Goal: Book appointment/travel/reservation

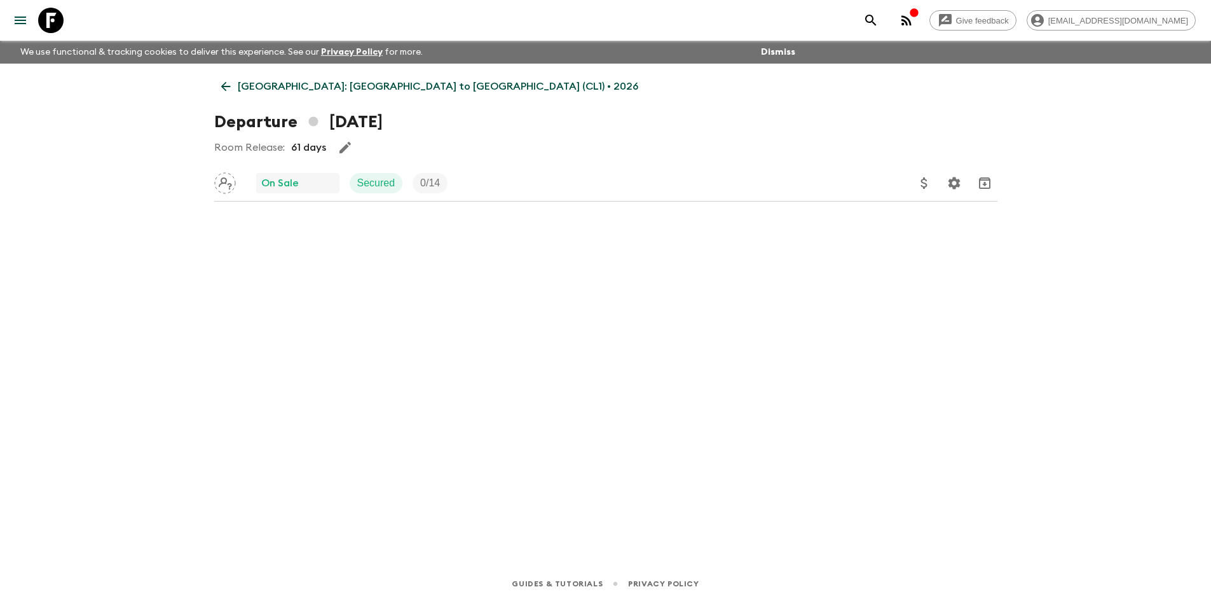
click at [262, 90] on p "[GEOGRAPHIC_DATA]: [GEOGRAPHIC_DATA] to [GEOGRAPHIC_DATA] (CL1) • 2026" at bounding box center [438, 86] width 401 height 15
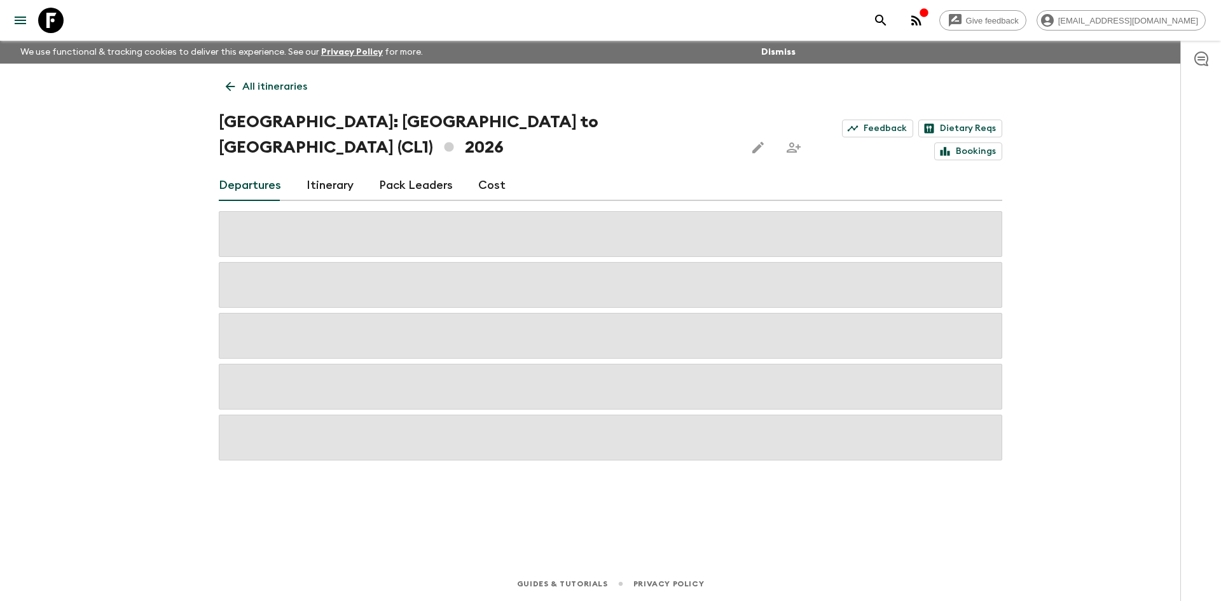
click at [254, 89] on p "All itineraries" at bounding box center [274, 86] width 65 height 15
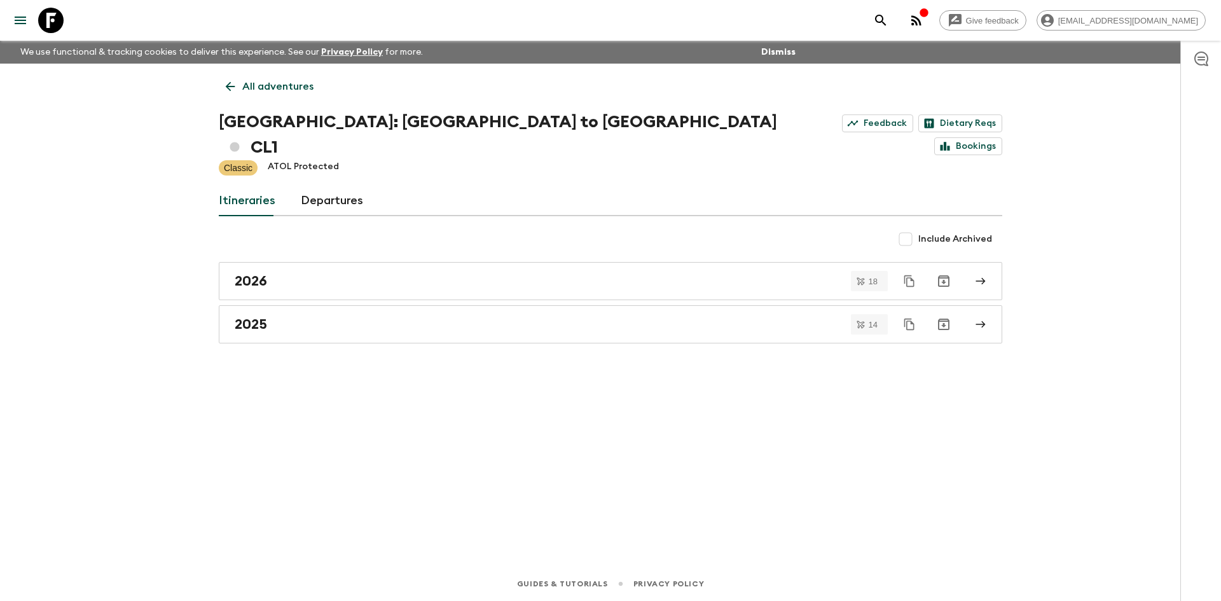
click at [269, 83] on p "All adventures" at bounding box center [277, 86] width 71 height 15
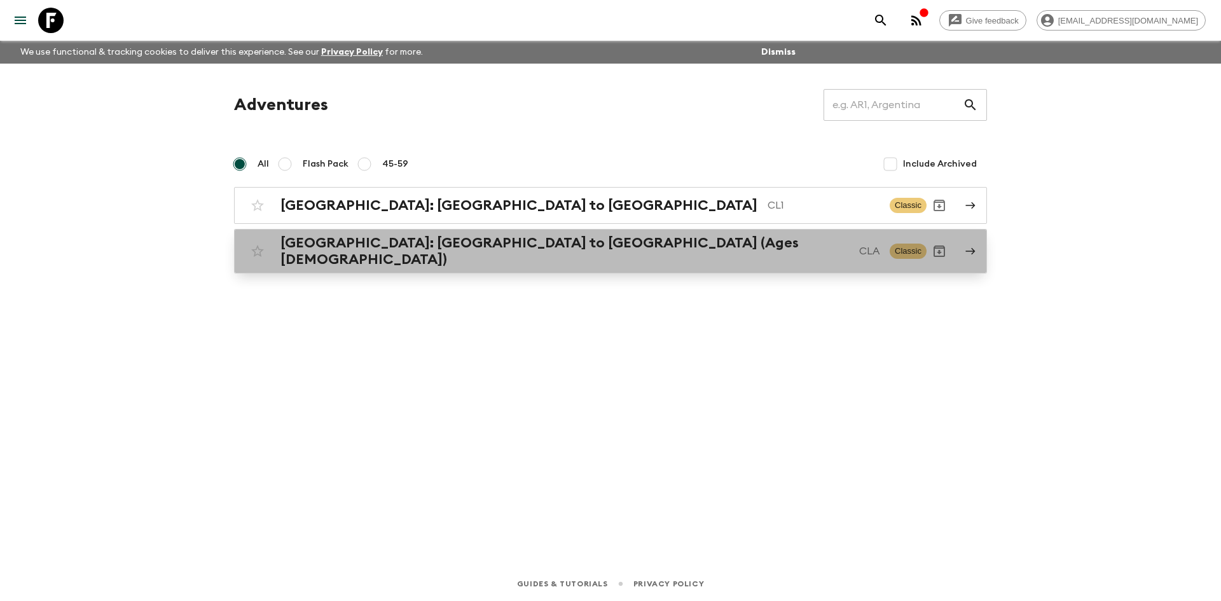
click at [405, 247] on h2 "[GEOGRAPHIC_DATA]: [GEOGRAPHIC_DATA] to [GEOGRAPHIC_DATA] (Ages [DEMOGRAPHIC_DA…" at bounding box center [564, 251] width 568 height 33
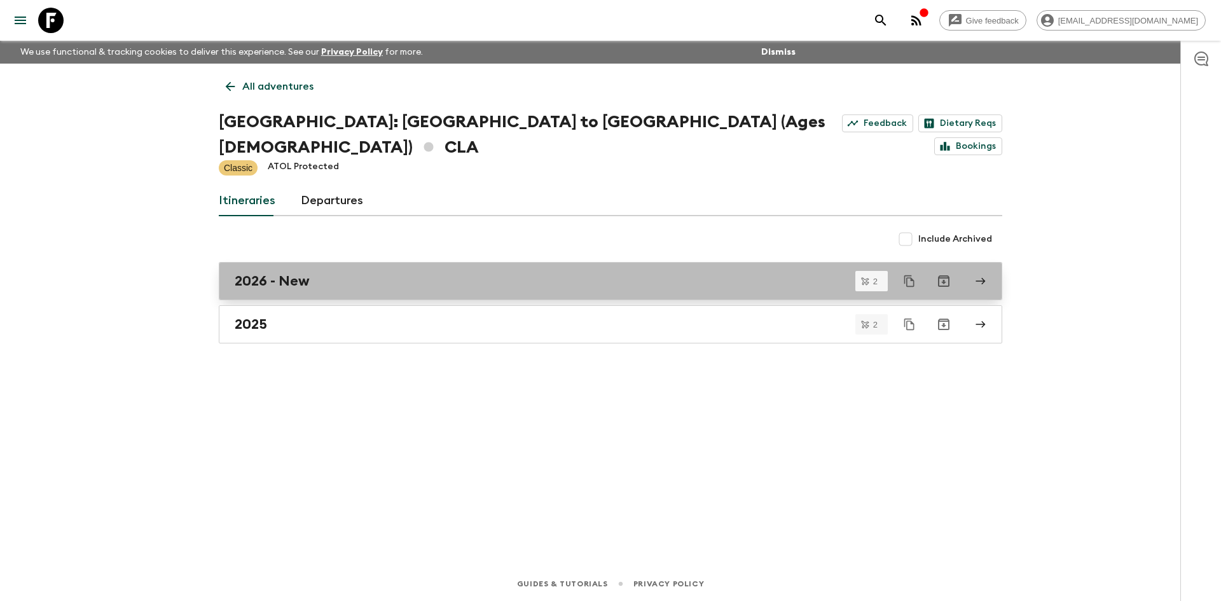
click at [393, 273] on div "2026 - New" at bounding box center [598, 281] width 727 height 17
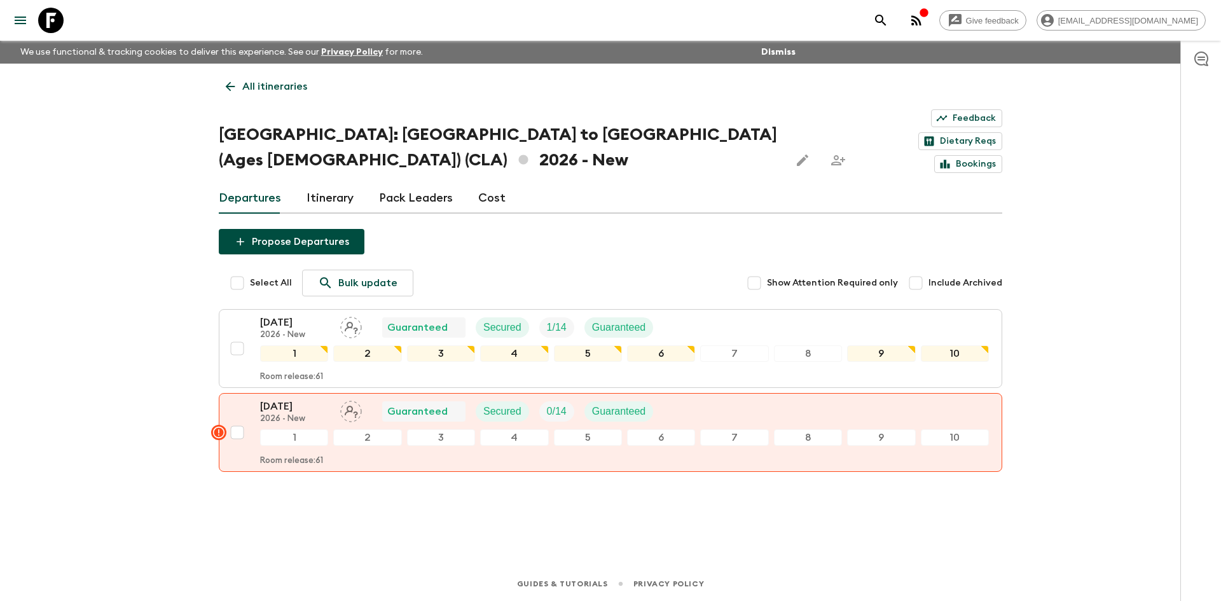
click at [246, 97] on link "All itineraries" at bounding box center [266, 86] width 95 height 25
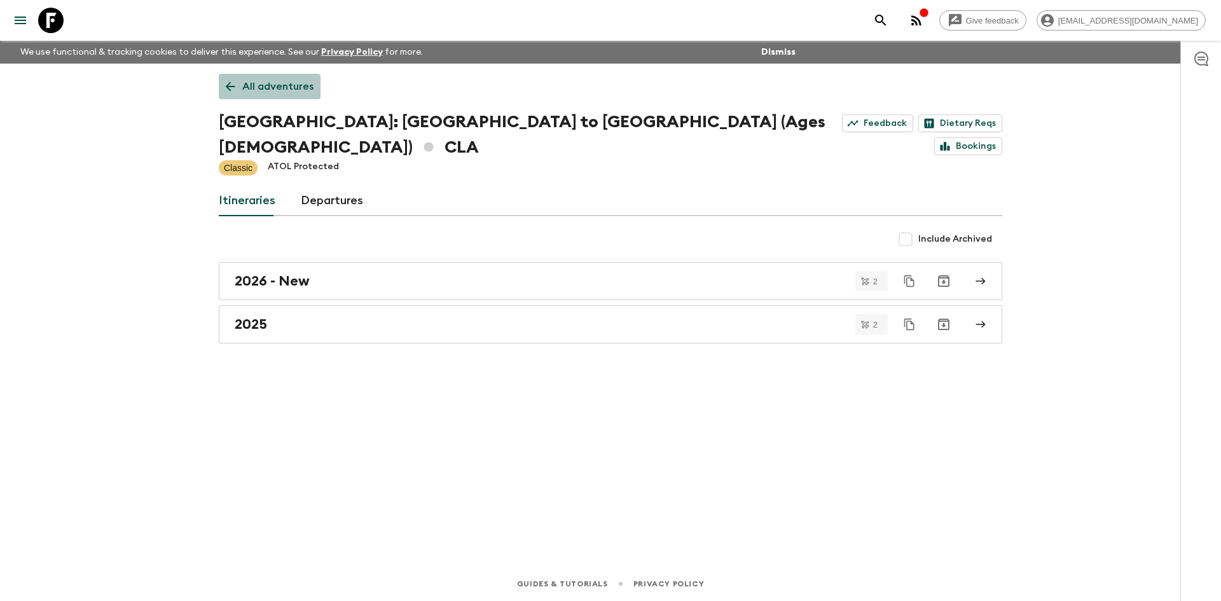
click at [284, 76] on link "All adventures" at bounding box center [270, 86] width 102 height 25
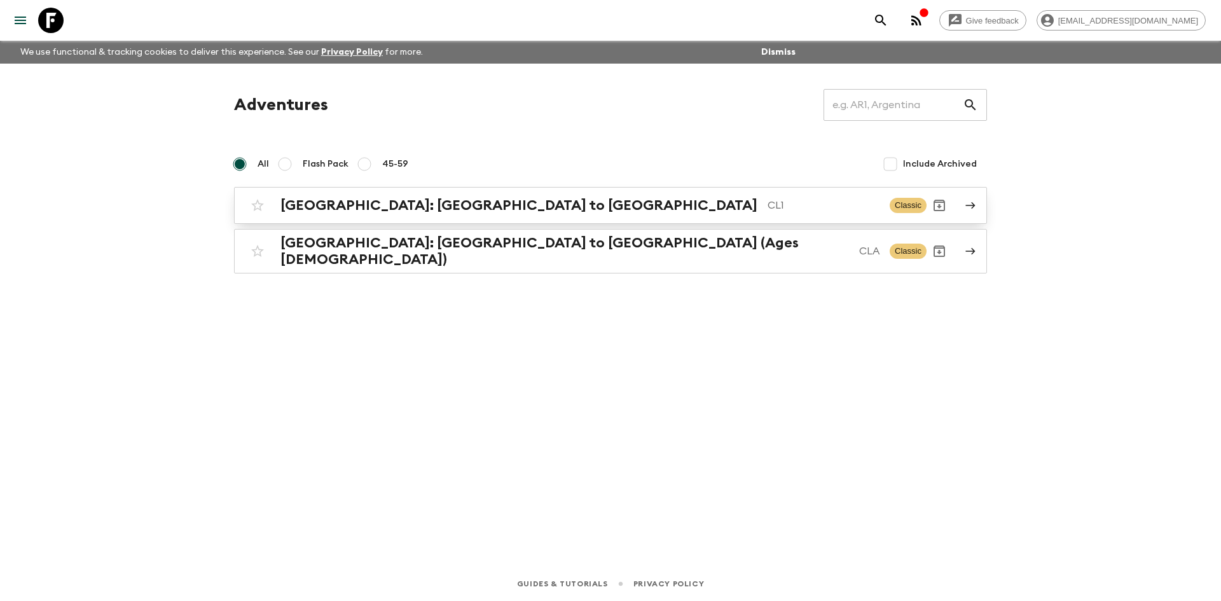
click at [334, 209] on h2 "[GEOGRAPHIC_DATA]: [GEOGRAPHIC_DATA] to [GEOGRAPHIC_DATA]" at bounding box center [518, 205] width 477 height 17
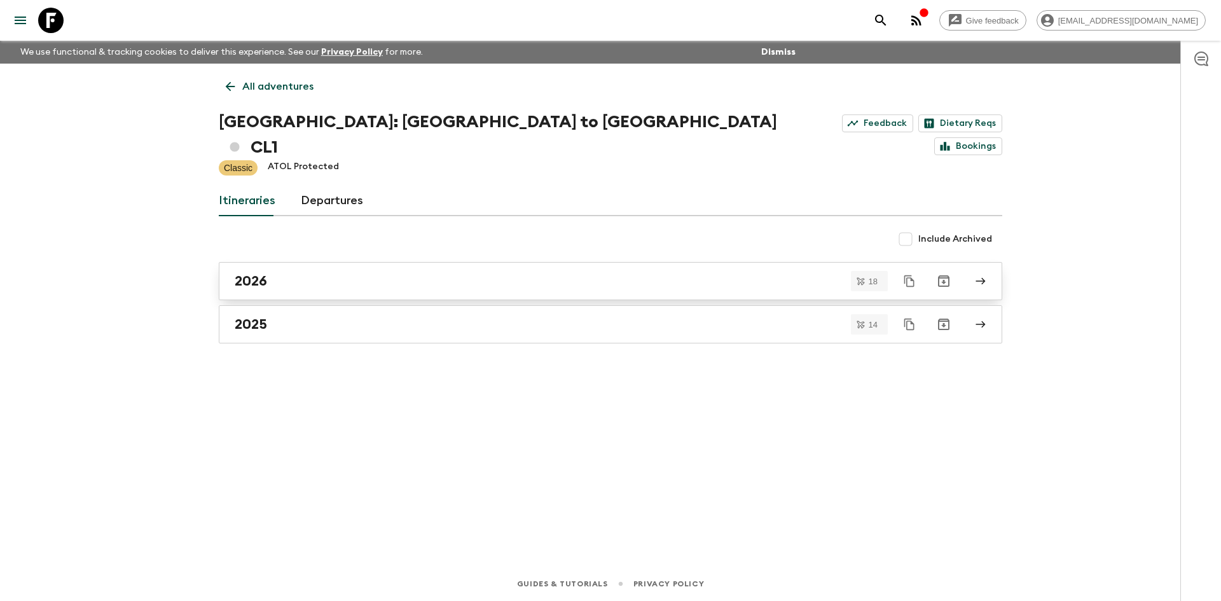
click at [313, 262] on link "2026" at bounding box center [610, 281] width 783 height 38
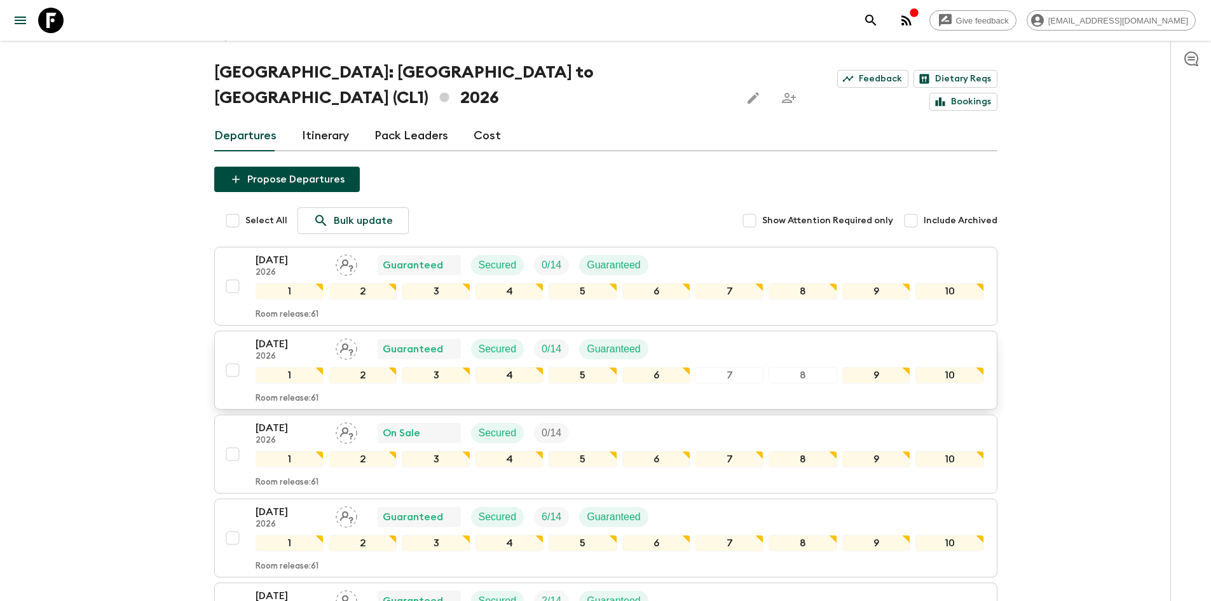
scroll to position [127, 0]
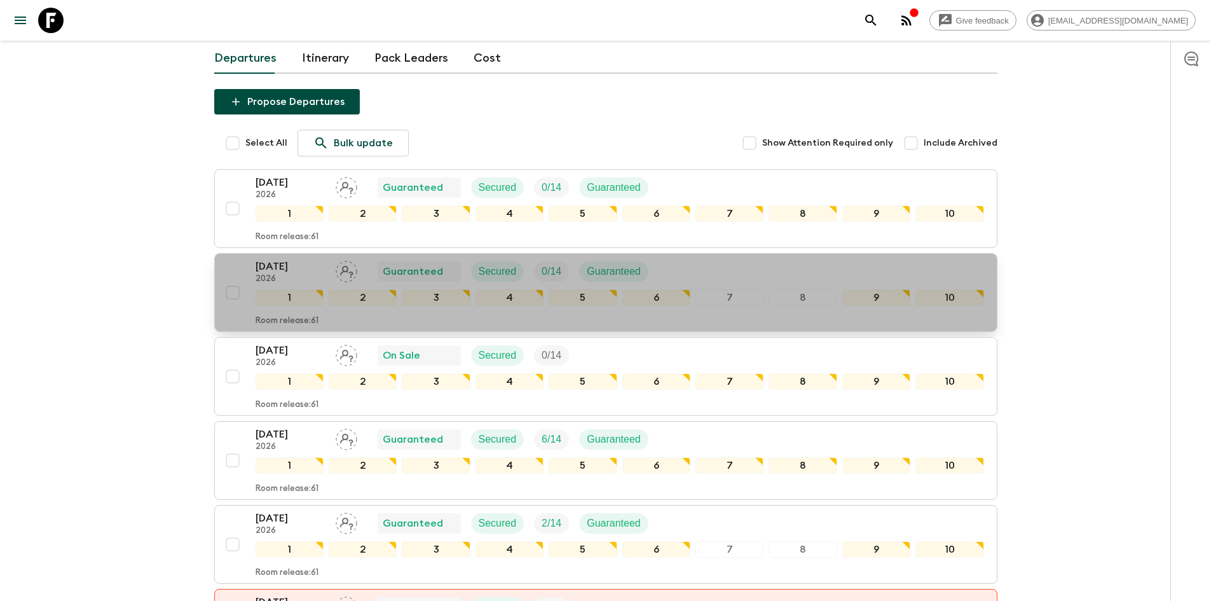
click at [785, 259] on div "[DATE] 2026 Guaranteed Secured 0 / 14 Guaranteed" at bounding box center [620, 271] width 729 height 25
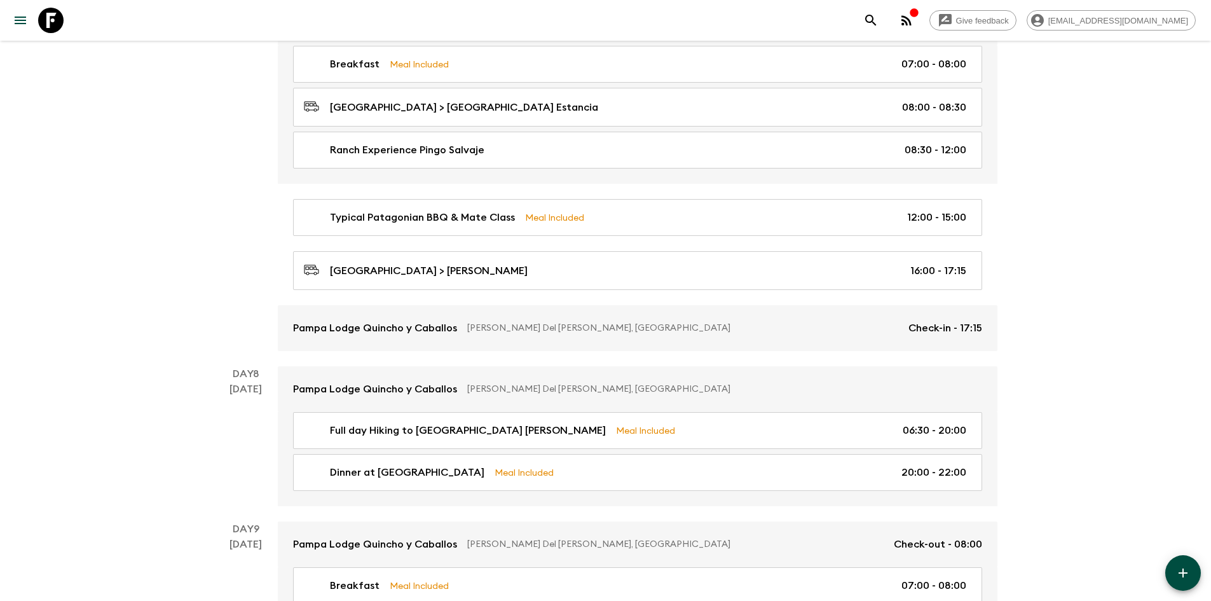
scroll to position [2161, 0]
